Goal: Information Seeking & Learning: Learn about a topic

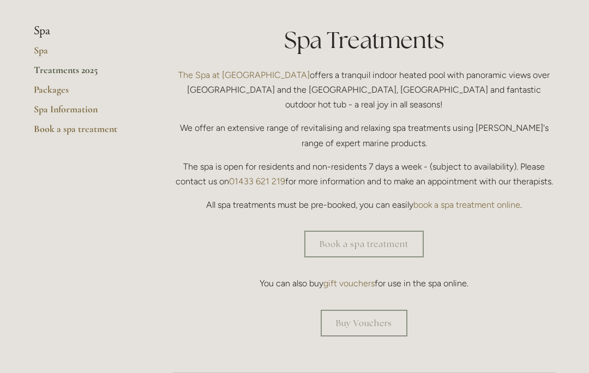
scroll to position [254, 0]
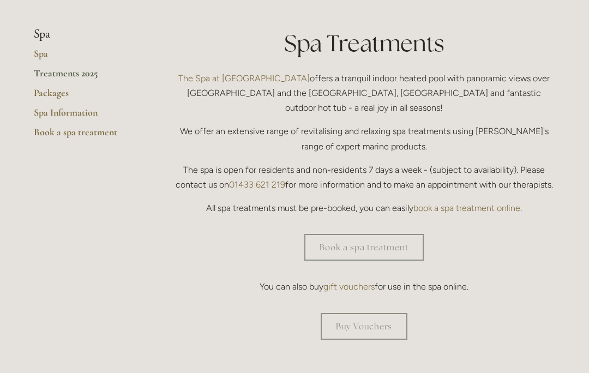
click at [71, 76] on link "Treatments 2025" at bounding box center [86, 77] width 104 height 20
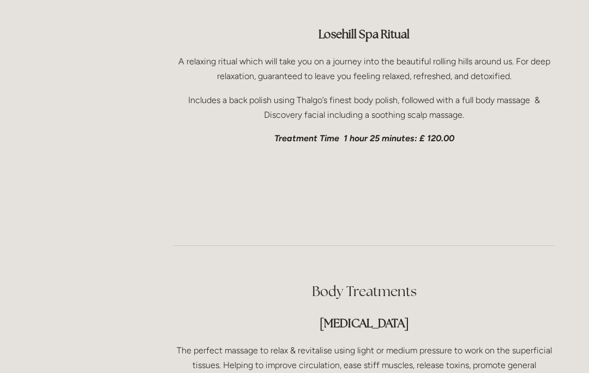
scroll to position [1878, 0]
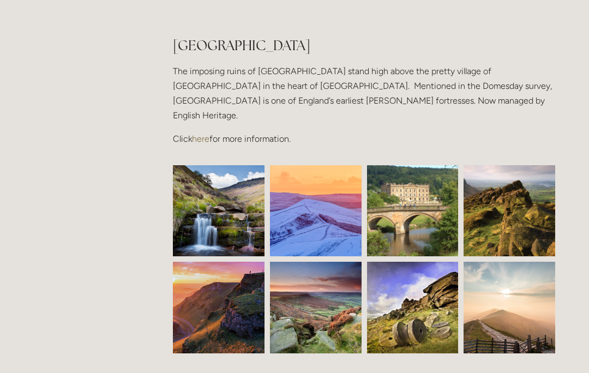
scroll to position [2633, 0]
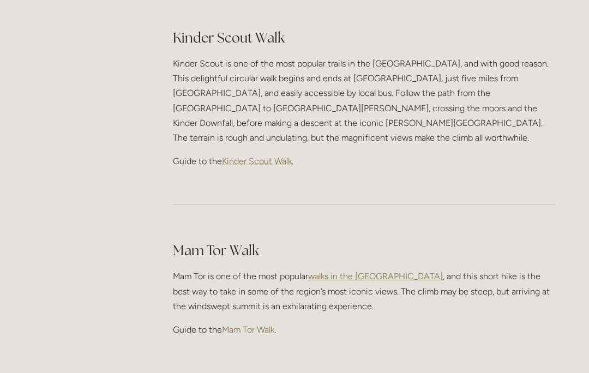
scroll to position [516, 0]
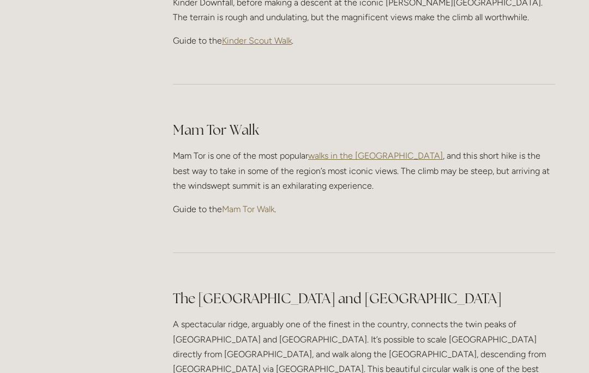
click at [253, 204] on link "Mam Tor Walk" at bounding box center [248, 209] width 52 height 10
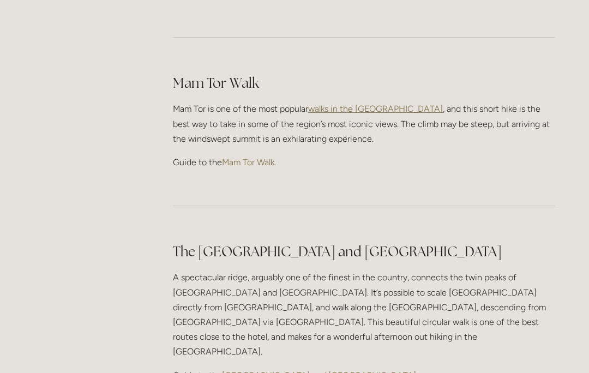
scroll to position [684, 0]
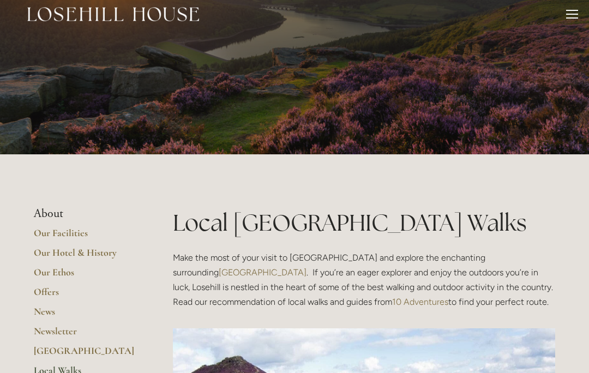
scroll to position [9, 0]
click at [86, 249] on link "Our Hotel & History" at bounding box center [86, 257] width 104 height 20
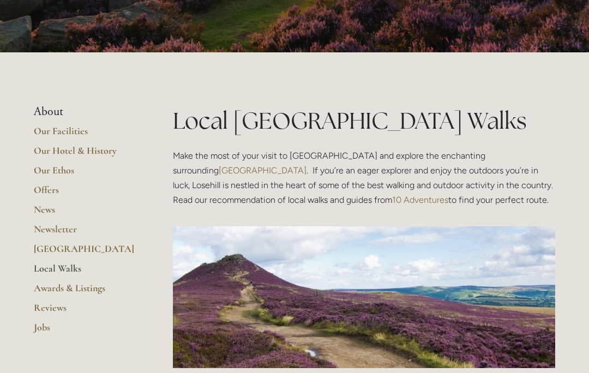
scroll to position [111, 0]
click at [59, 131] on link "Our Facilities" at bounding box center [86, 135] width 104 height 20
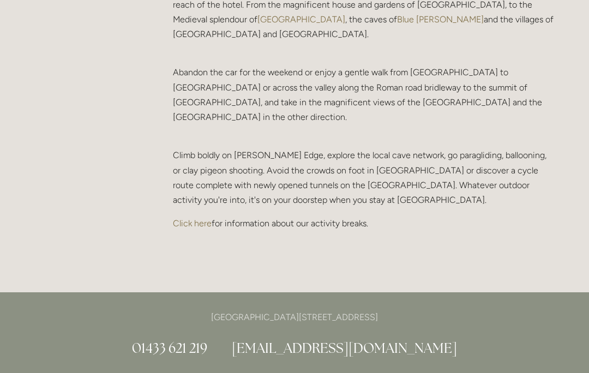
scroll to position [2345, 0]
